Goal: Information Seeking & Learning: Compare options

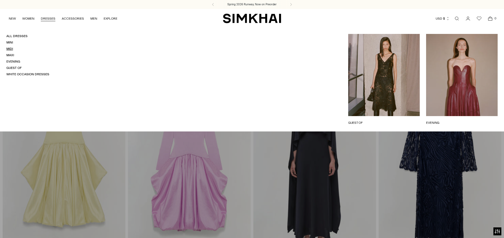
click at [10, 49] on link "Midi" at bounding box center [9, 49] width 7 height 4
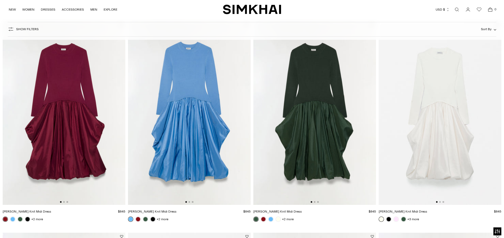
scroll to position [53, 0]
click at [366, 112] on img at bounding box center [314, 113] width 123 height 184
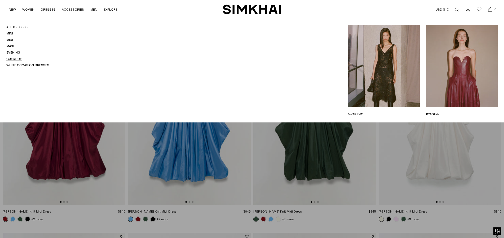
click at [10, 59] on link "Guest Of" at bounding box center [13, 59] width 15 height 4
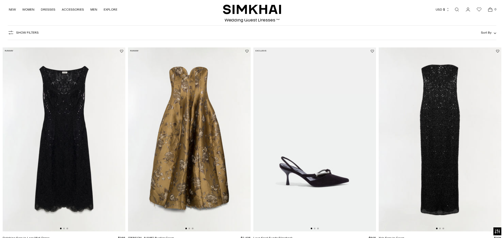
scroll to position [265, 0]
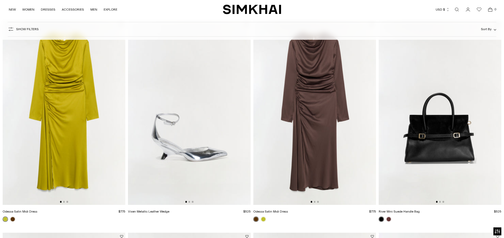
click at [63, 95] on img at bounding box center [64, 113] width 123 height 184
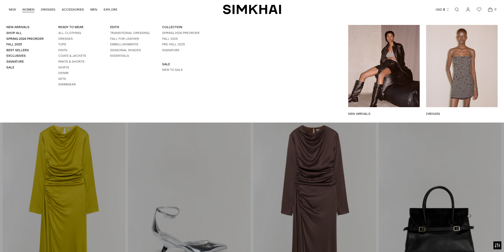
scroll to position [305, 0]
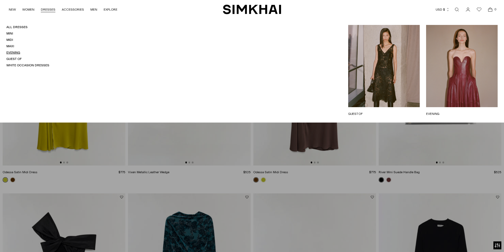
click at [17, 52] on link "Evening" at bounding box center [13, 53] width 14 height 4
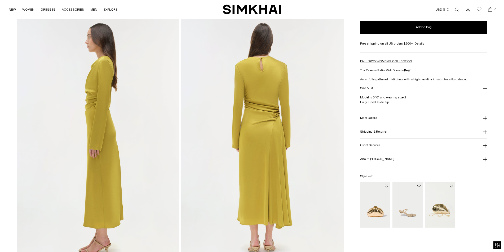
scroll to position [371, 0]
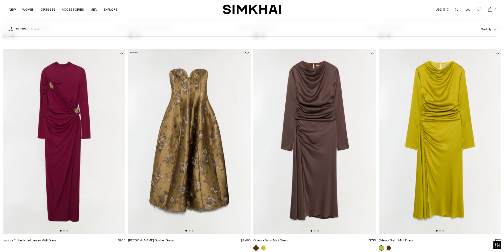
scroll to position [239, 0]
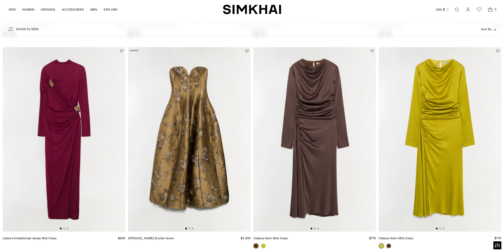
click at [318, 130] on img at bounding box center [314, 139] width 123 height 184
